Goal: Communication & Community: Answer question/provide support

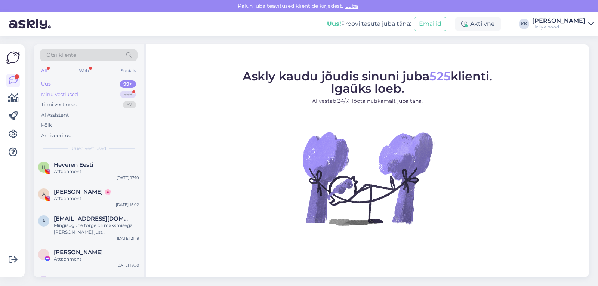
click at [62, 92] on div "Minu vestlused" at bounding box center [59, 94] width 37 height 7
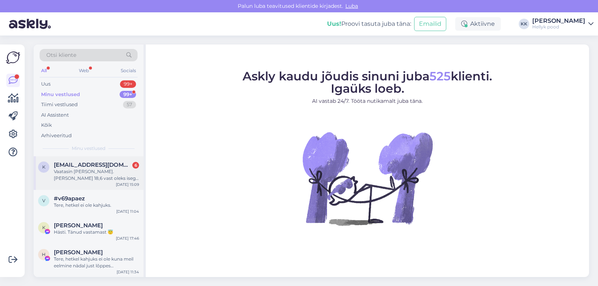
click at [101, 170] on div "Vaatasin [PERSON_NAME]. [PERSON_NAME] 18,6 vast oleks isegi parem. Soovin laste…" at bounding box center [96, 174] width 85 height 13
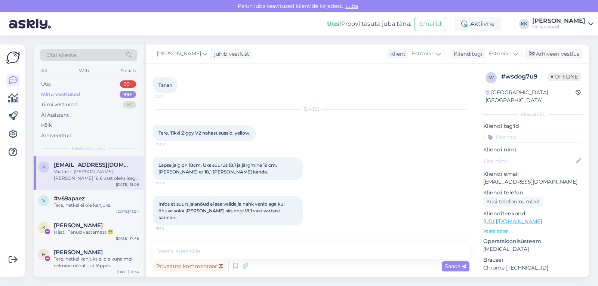
scroll to position [2725, 0]
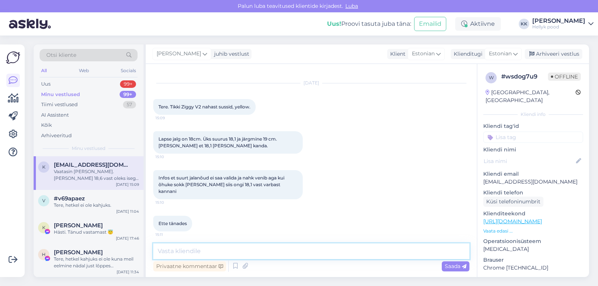
click at [210, 250] on textarea at bounding box center [311, 251] width 316 height 16
type textarea "Tere! Ideaalseks kasvuvaruks loetakse isegi 1.1cm. Mina lähtuks sellest."
click at [452, 267] on span "Saada" at bounding box center [456, 266] width 22 height 7
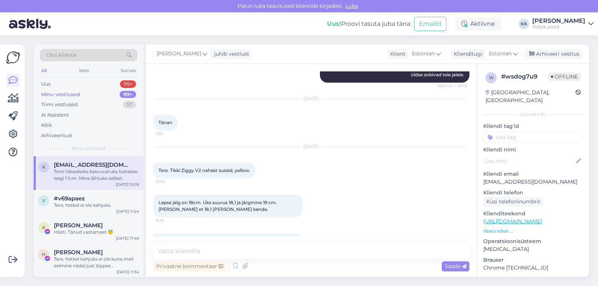
scroll to position [2764, 0]
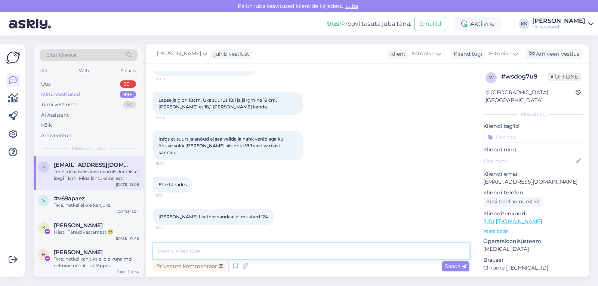
click at [225, 250] on textarea at bounding box center [311, 251] width 316 height 16
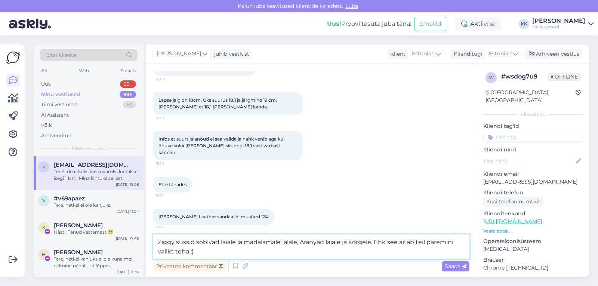
click at [171, 252] on textarea "Ziggy sussid sobivad laiale ja madalamale jalale, Aranyad laiale ja kõrgele. Eh…" at bounding box center [311, 246] width 316 height 25
type textarea "Ziggy sussid sobivad laiale ja madalamale jalale, Aranyad laiale ja kõrgele. Eh…"
click at [450, 267] on span "Saada" at bounding box center [456, 266] width 22 height 7
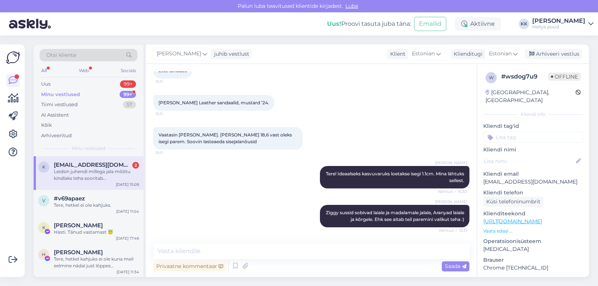
scroll to position [2881, 0]
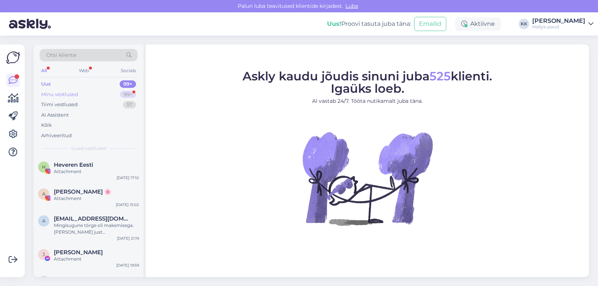
click at [59, 91] on div "Minu vestlused" at bounding box center [59, 94] width 37 height 7
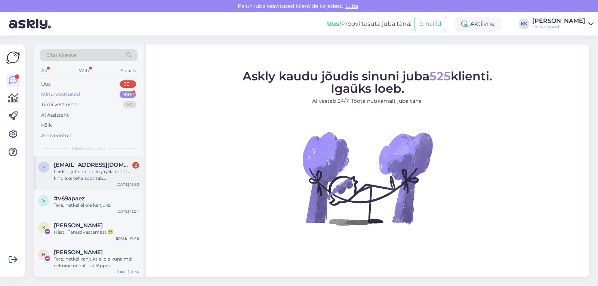
click at [80, 173] on div "Leidsin juhendi millega jala mõõtu kindlaks teha sooritab [PERSON_NAME] ostu ära" at bounding box center [96, 174] width 85 height 13
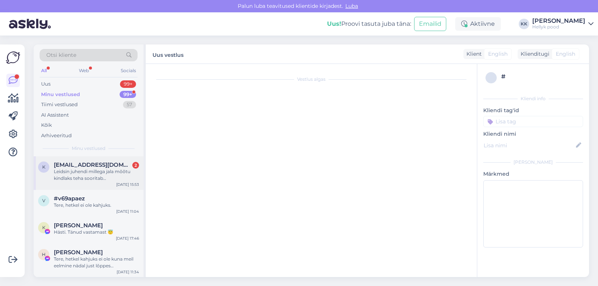
scroll to position [2881, 0]
